Goal: Obtain resource: Obtain resource

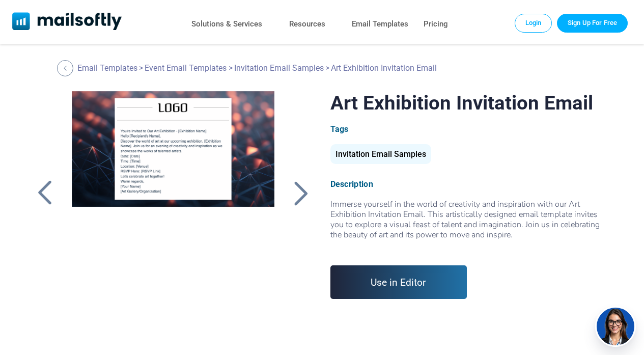
click at [301, 191] on div at bounding box center [300, 193] width 25 height 26
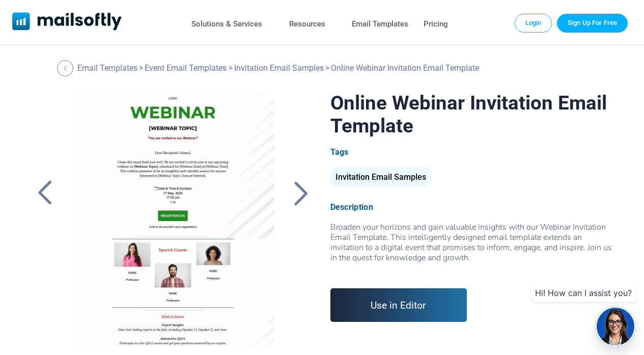
click at [301, 191] on div at bounding box center [300, 193] width 25 height 26
